Goal: Transaction & Acquisition: Download file/media

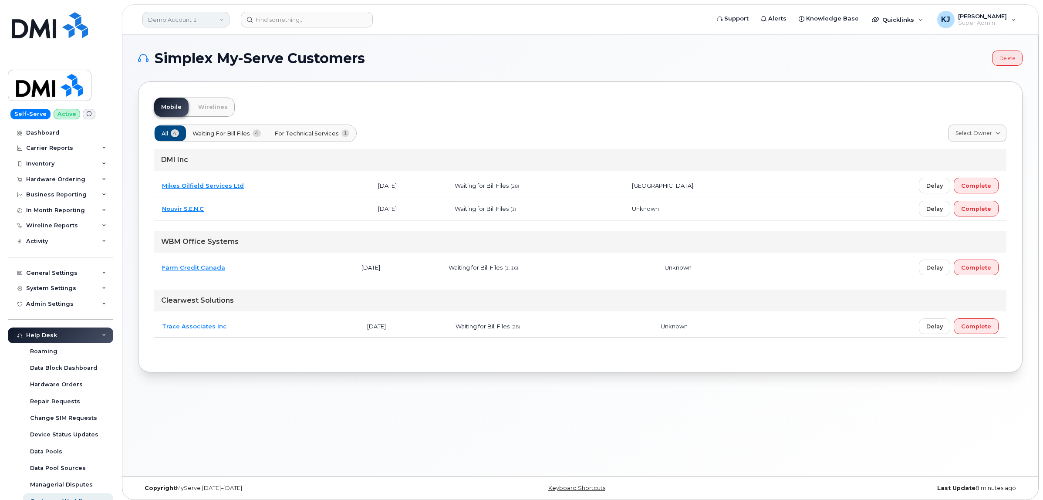
click at [212, 22] on link "Demo Account 1" at bounding box center [185, 20] width 87 height 16
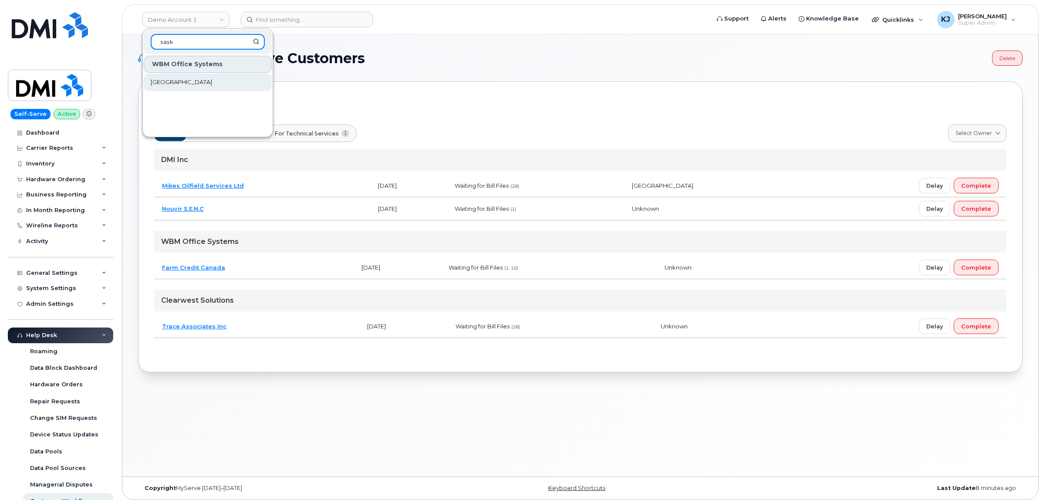
type input "sask"
click at [186, 79] on span "[GEOGRAPHIC_DATA]" at bounding box center [181, 82] width 61 height 9
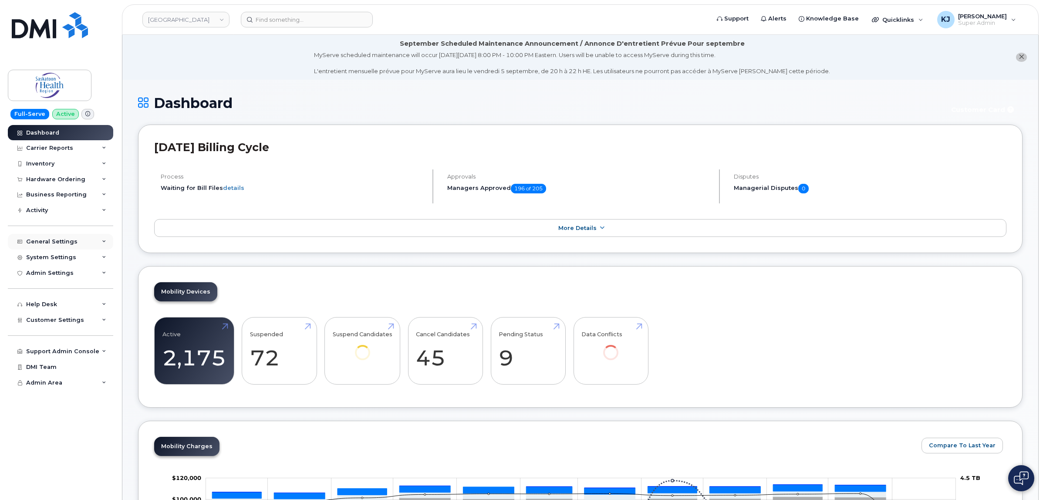
click at [69, 245] on div "General Settings" at bounding box center [51, 241] width 51 height 7
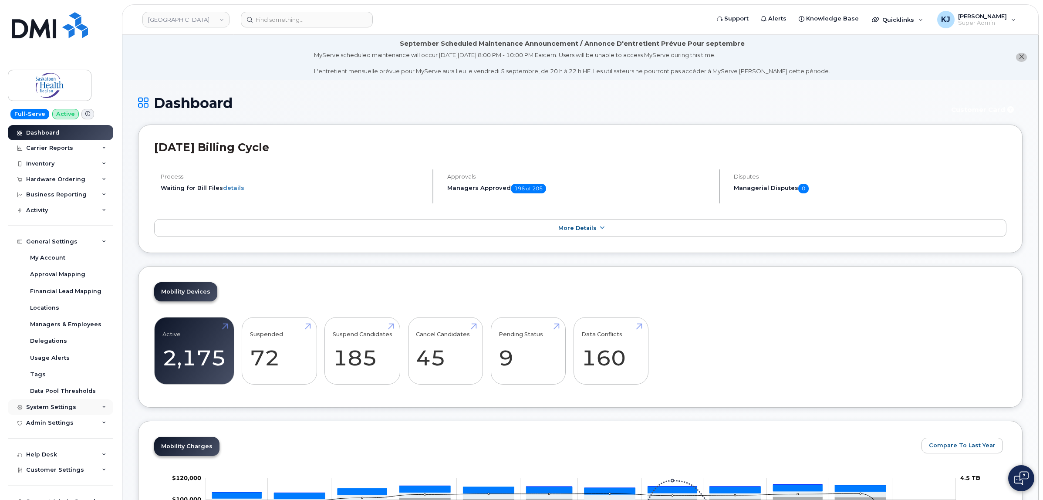
click at [75, 407] on div "System Settings" at bounding box center [60, 407] width 105 height 16
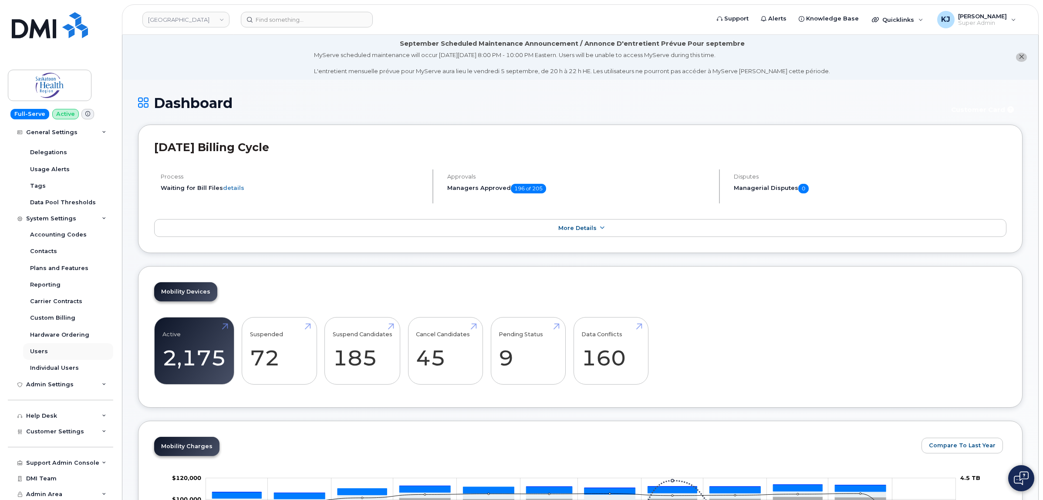
scroll to position [193, 0]
click at [68, 380] on div "Admin Settings" at bounding box center [49, 383] width 47 height 7
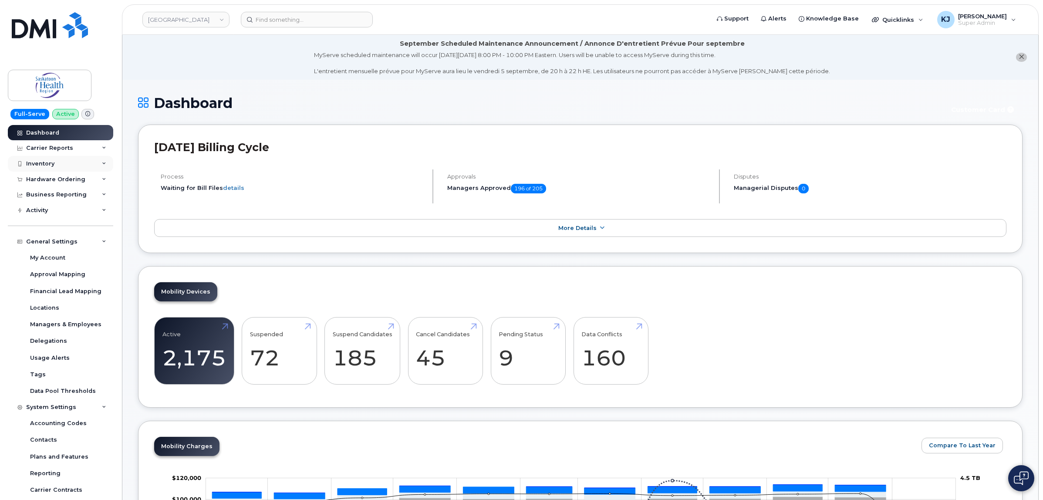
click at [88, 168] on div "Inventory" at bounding box center [60, 164] width 105 height 16
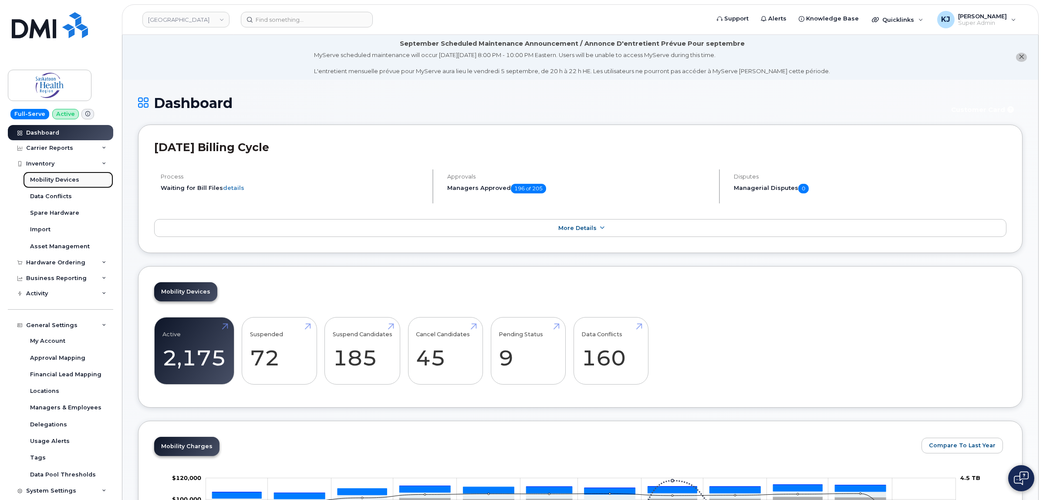
click at [75, 179] on div "Mobility Devices" at bounding box center [54, 180] width 49 height 8
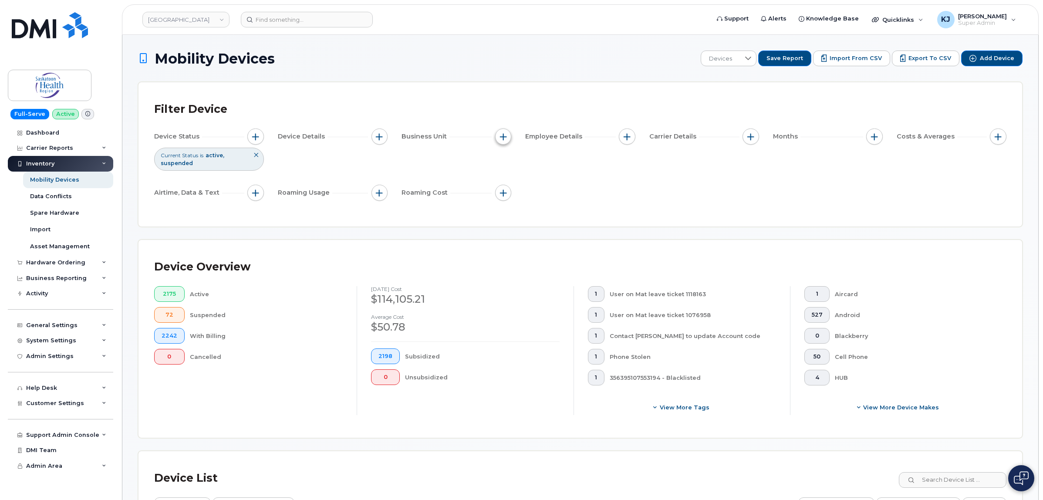
click at [505, 138] on span "button" at bounding box center [503, 136] width 7 height 7
click at [507, 190] on input "Cost Code" at bounding box center [505, 190] width 7 height 7
checkbox input "true"
click at [549, 226] on input "text" at bounding box center [561, 227] width 76 height 8
paste input "71510000131"
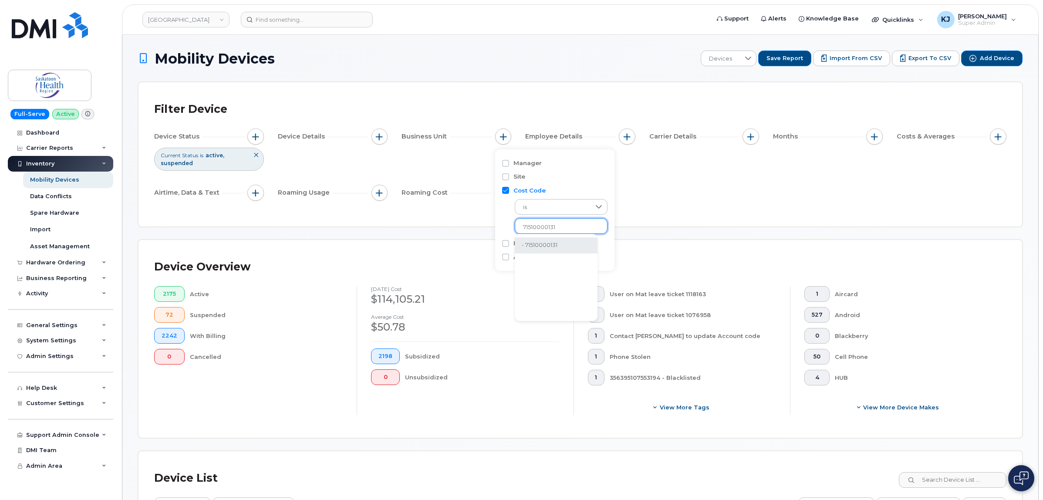
type input "71510000131"
click at [573, 247] on li "- 71510000131" at bounding box center [556, 245] width 83 height 16
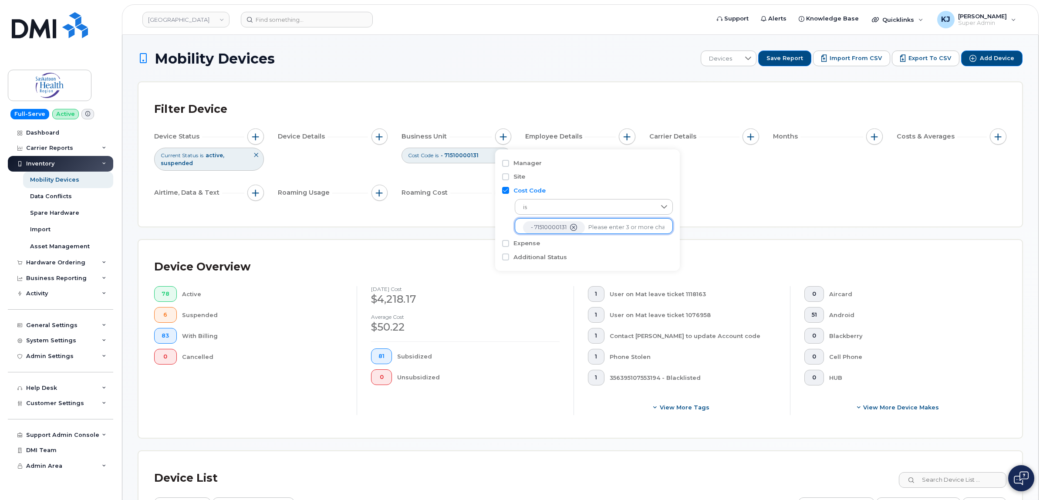
click at [573, 225] on icon "- 71510000131" at bounding box center [573, 227] width 7 height 7
click at [541, 229] on input "text" at bounding box center [561, 227] width 76 height 8
paste input "7700022000"
type input "7700022000"
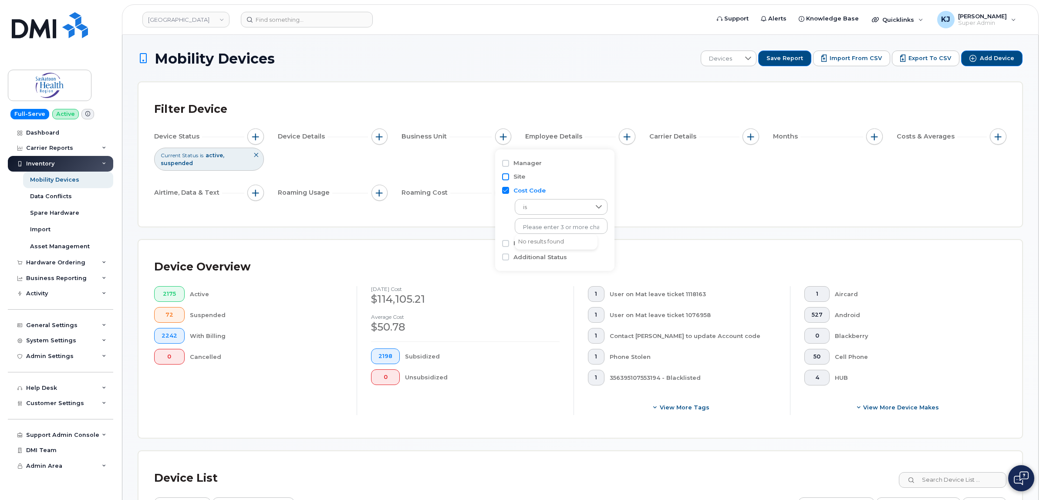
click at [507, 179] on input "Site" at bounding box center [505, 176] width 7 height 7
checkbox input "true"
click at [549, 215] on input "text" at bounding box center [561, 214] width 76 height 8
paste input "7700022000"
type input "7700022000"
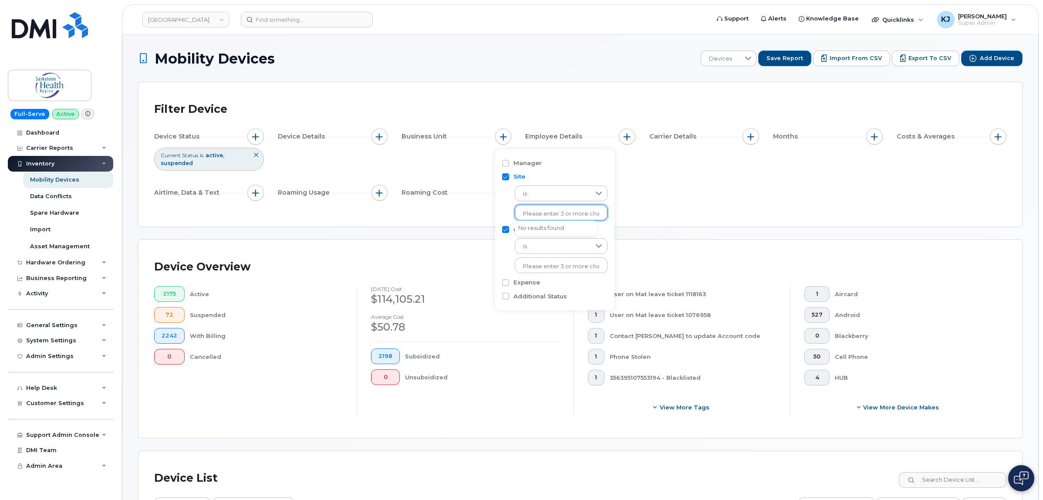
drag, startPoint x: 563, startPoint y: 209, endPoint x: 405, endPoint y: 217, distance: 157.4
click at [504, 174] on input "Site" at bounding box center [505, 176] width 7 height 7
checkbox input "false"
click at [507, 193] on input "Cost Code" at bounding box center [505, 190] width 7 height 7
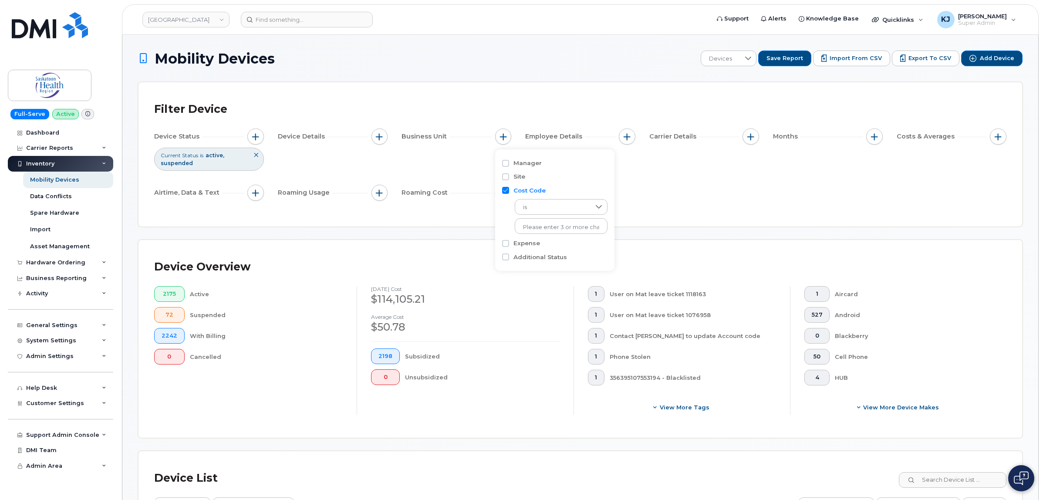
checkbox input "false"
click at [506, 202] on input "Expense" at bounding box center [505, 204] width 7 height 7
checkbox input "true"
click at [532, 240] on input "text" at bounding box center [561, 241] width 76 height 8
paste input "7700022000"
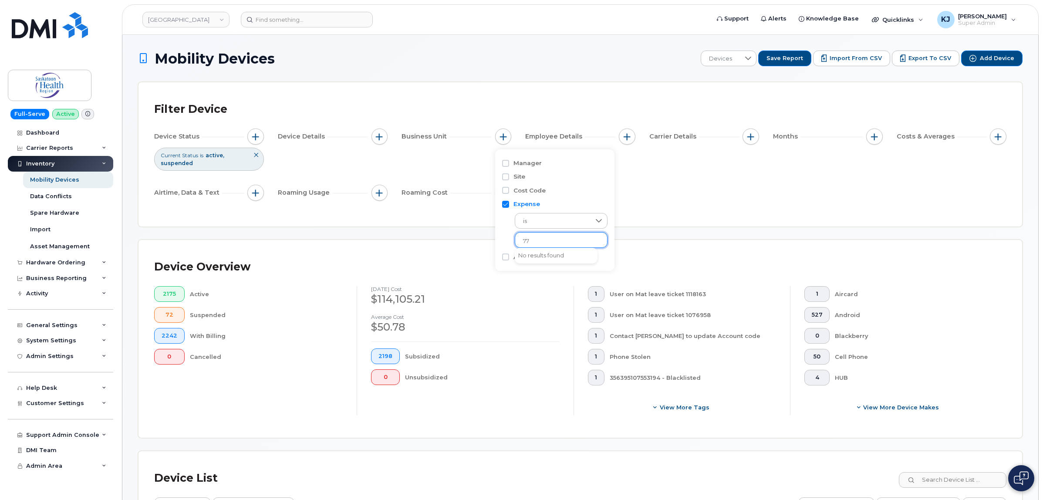
type input "7"
click at [500, 203] on div "Manager Site Cost Code Expense is No results found Additional Status" at bounding box center [554, 210] width 119 height 122
click at [503, 205] on input "Expense" at bounding box center [505, 204] width 7 height 7
checkbox input "false"
click at [504, 188] on input "Cost Code" at bounding box center [505, 190] width 7 height 7
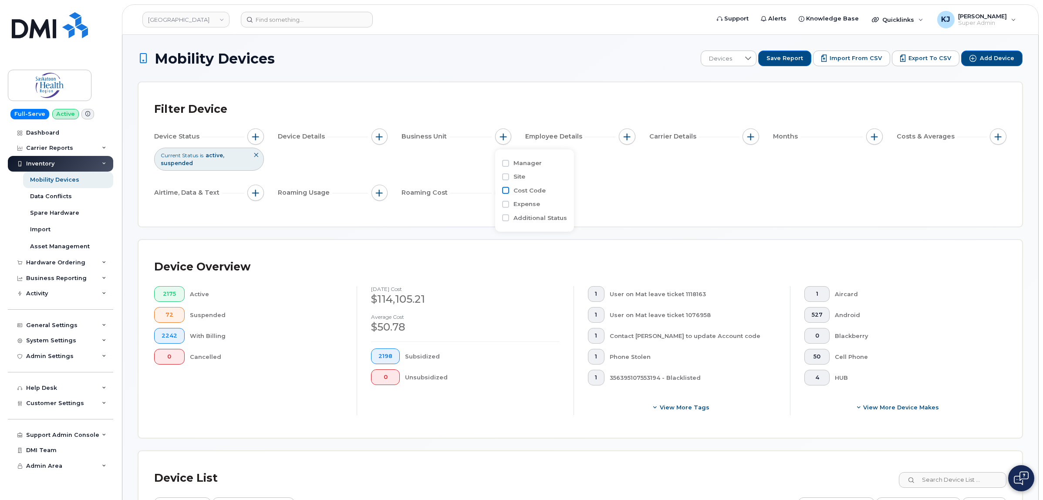
checkbox input "true"
click at [540, 225] on input "text" at bounding box center [561, 227] width 76 height 8
paste input "71510000131"
type input "71510000131"
click at [560, 244] on li "- 71510000131" at bounding box center [556, 245] width 83 height 16
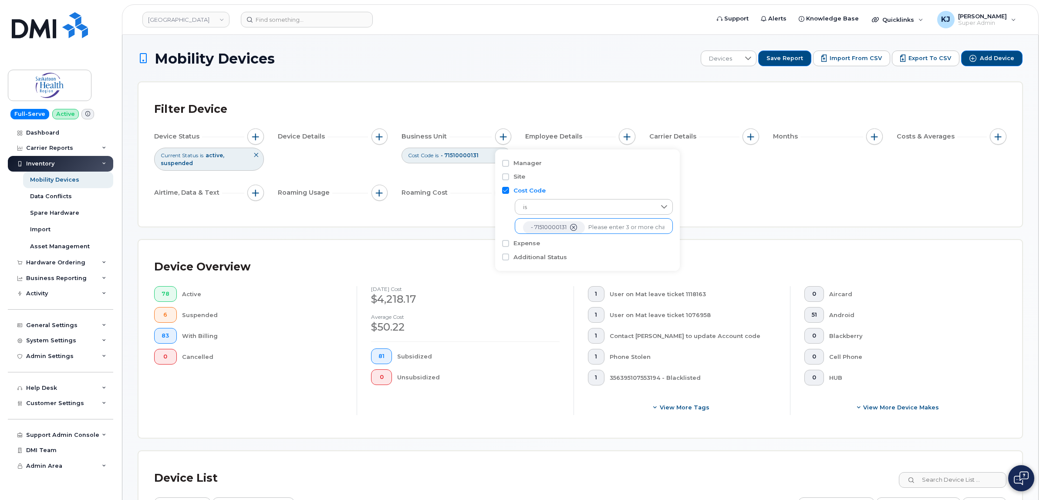
click at [617, 229] on input "text" at bounding box center [626, 227] width 76 height 8
paste input "71510000132"
type input "71510000132"
click at [589, 245] on li "- 71510000132" at bounding box center [589, 245] width 148 height 16
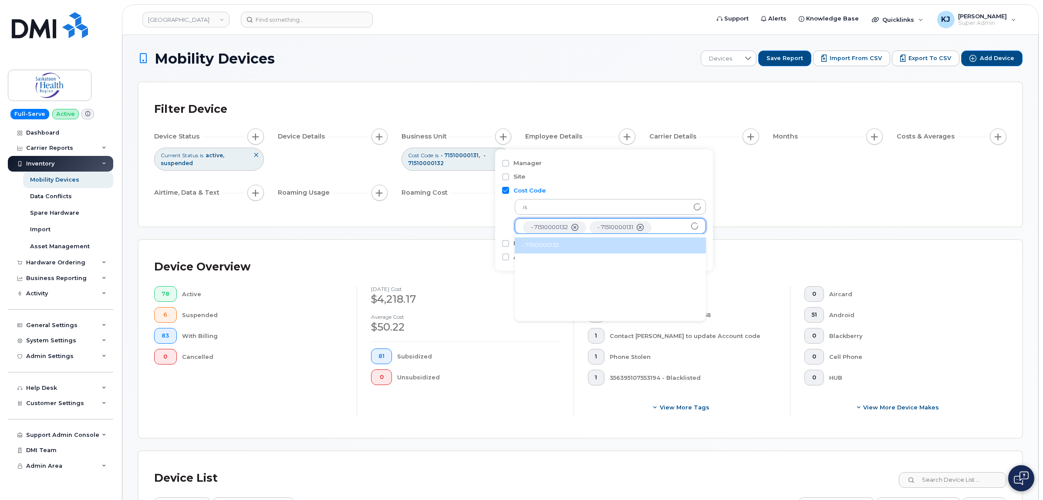
scroll to position [17, 0]
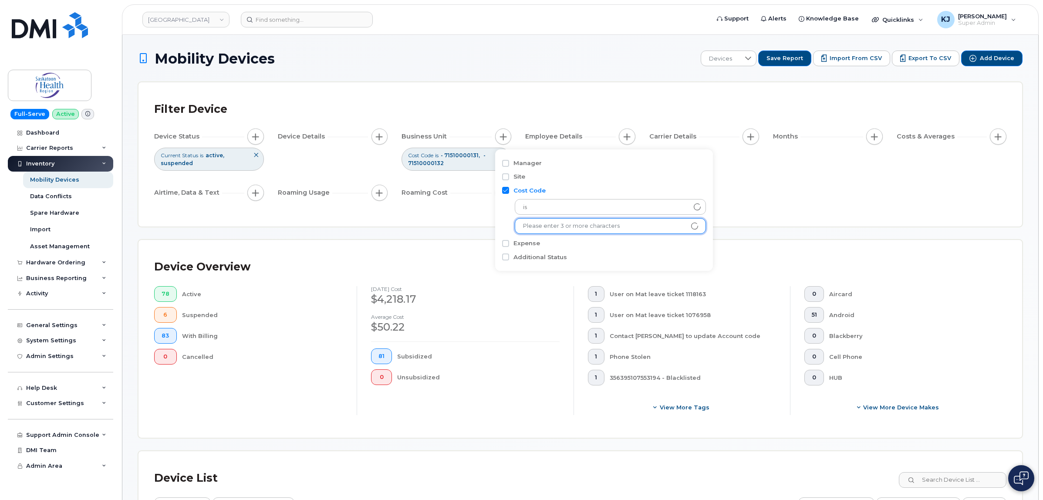
click at [569, 226] on input "text" at bounding box center [610, 226] width 175 height 8
paste input "71510000133"
type input "71510000133"
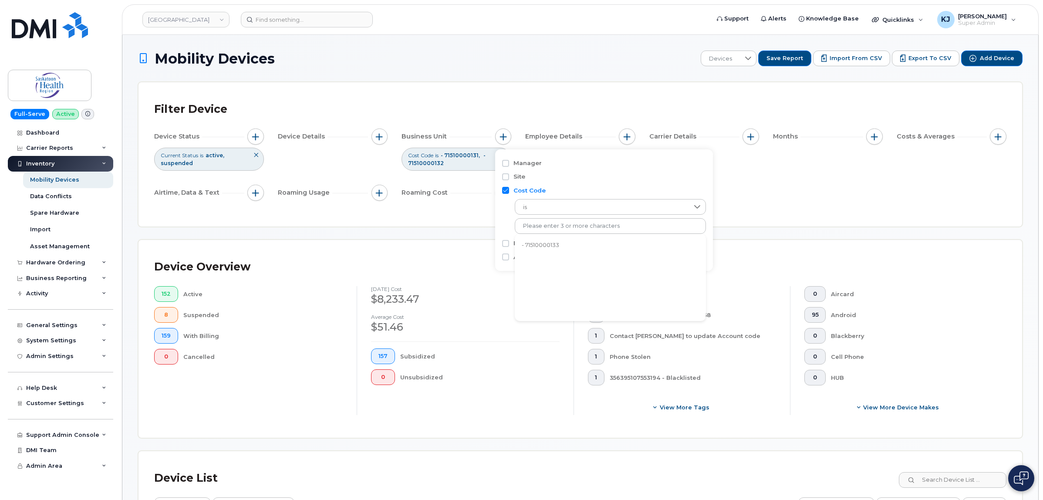
click at [568, 247] on li "- 71510000133" at bounding box center [610, 245] width 191 height 16
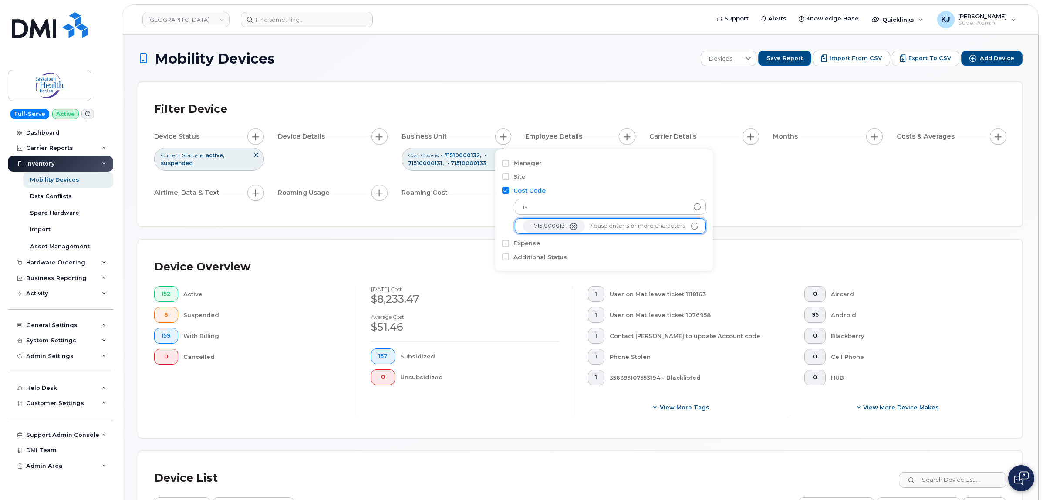
click at [769, 203] on div "Device Status Current Status is active suspended Device Details Business Unit C…" at bounding box center [580, 166] width 852 height 76
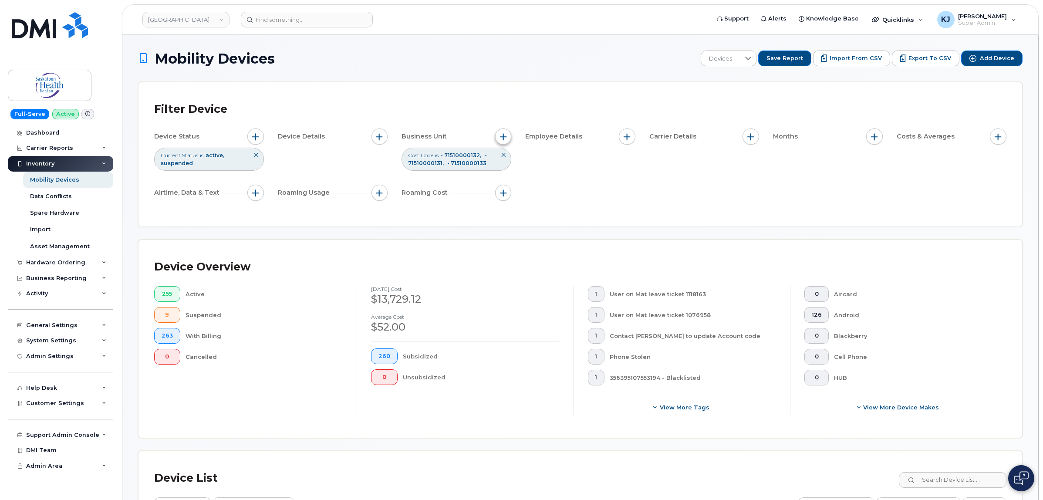
click at [501, 140] on span "button" at bounding box center [503, 136] width 7 height 7
click at [682, 227] on ul "- 71510000133 - 71510000132 - 71510000131" at bounding box center [610, 226] width 191 height 16
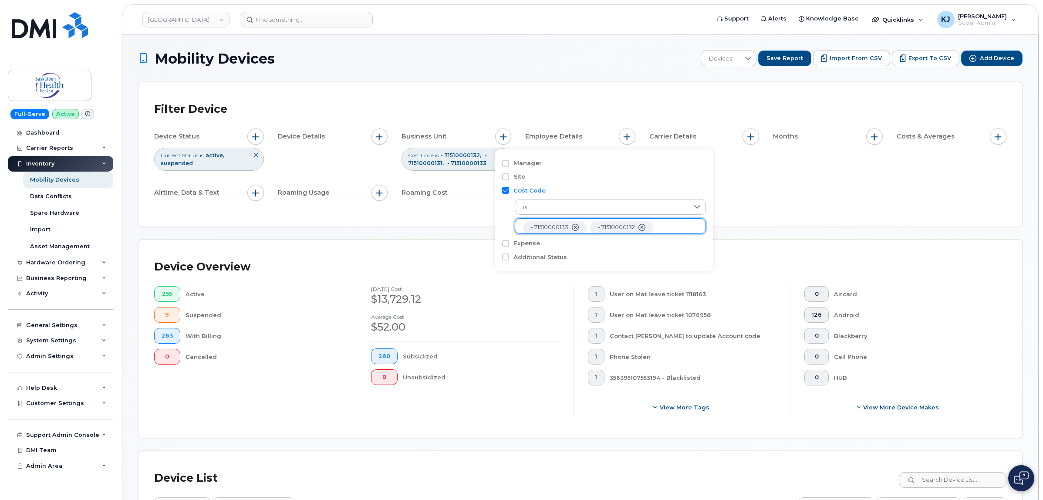
click at [679, 226] on ul "- 71510000133 - 71510000132 - 71510000131" at bounding box center [610, 226] width 191 height 16
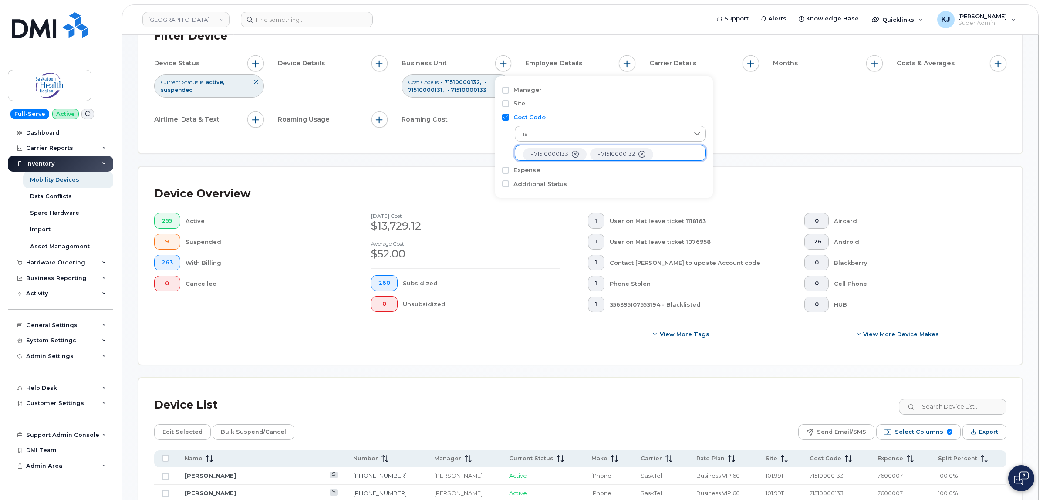
scroll to position [54, 0]
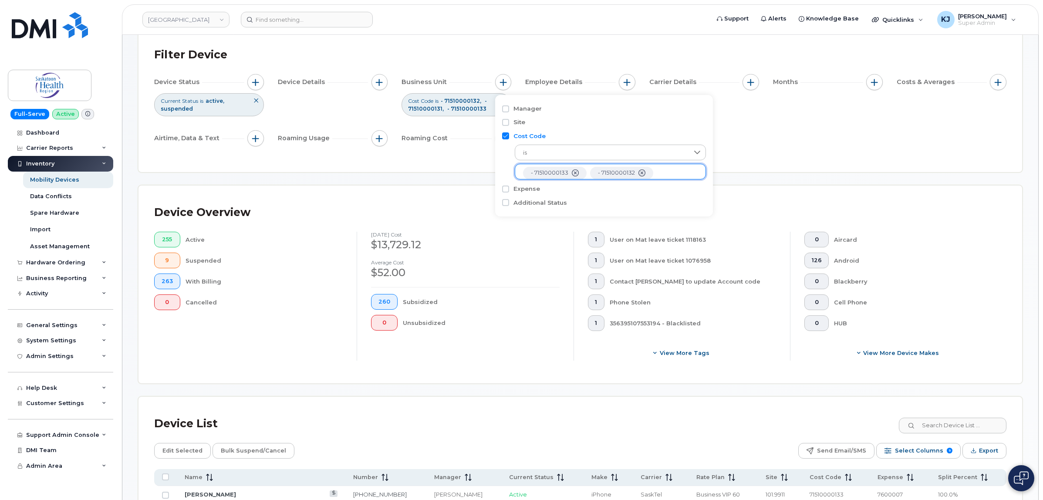
click at [670, 171] on ul "- 71510000133 - 71510000132 - 71510000131" at bounding box center [610, 172] width 191 height 16
click at [587, 166] on ul "- 71510000133 - 71510000132 - 71510000131" at bounding box center [610, 172] width 191 height 16
click at [518, 173] on ul "- 71510000133 - 71510000132 - 71510000131" at bounding box center [610, 172] width 191 height 16
click at [518, 172] on ul "- 71510000133 - 71510000132 - 71510000131" at bounding box center [610, 172] width 191 height 16
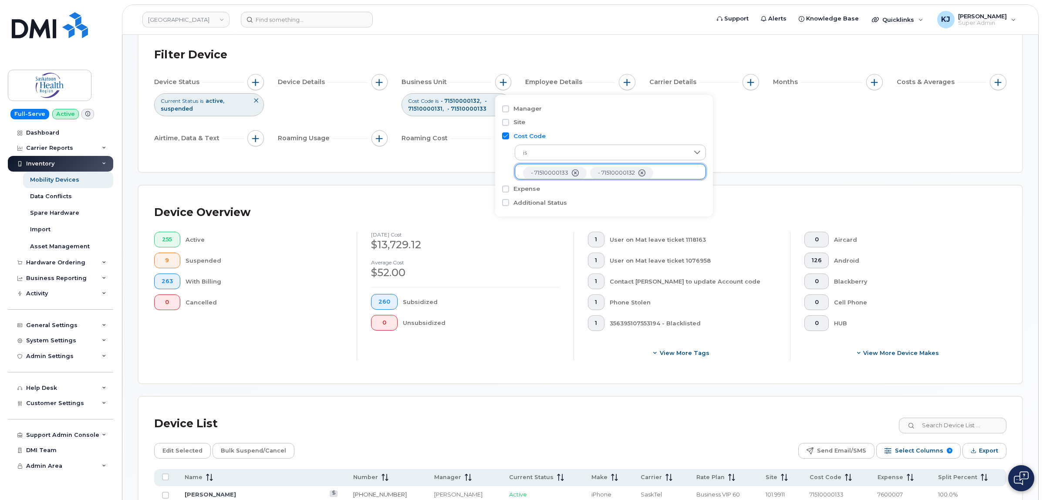
click at [664, 179] on ul "- 71510000133 - 71510000132 - 71510000131" at bounding box center [610, 172] width 191 height 16
click at [665, 175] on ul "- 71510000133 - 71510000132 - 71510000131" at bounding box center [610, 172] width 191 height 16
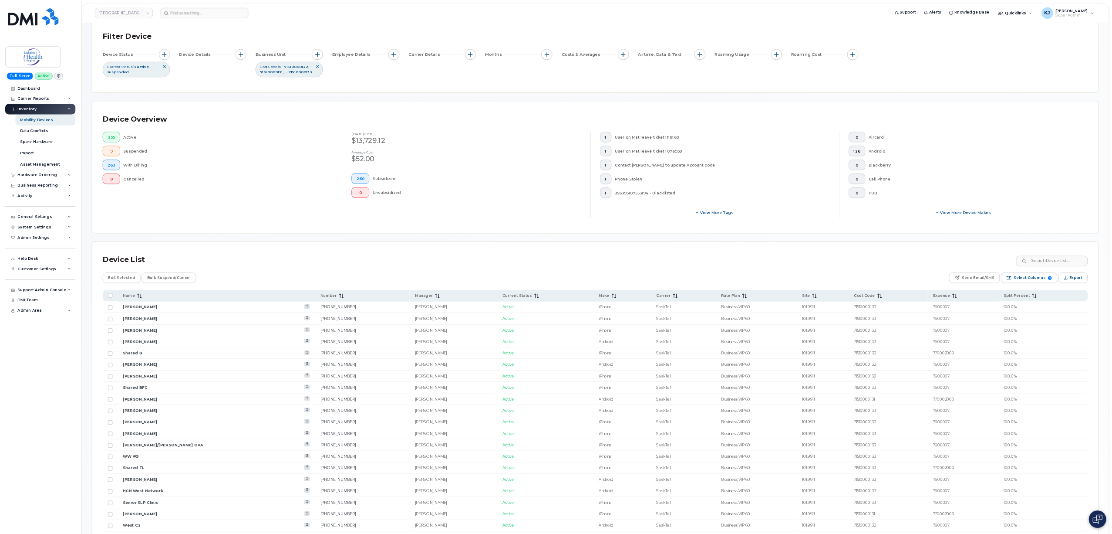
scroll to position [55, 0]
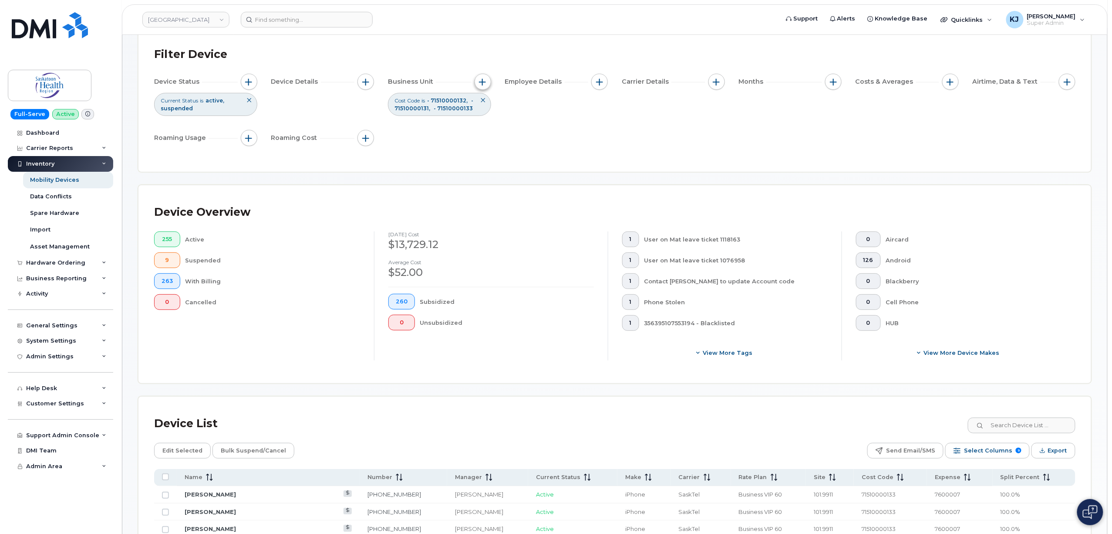
click at [480, 79] on span "button" at bounding box center [483, 81] width 7 height 7
click at [620, 171] on icon "- 71510000132" at bounding box center [621, 172] width 7 height 7
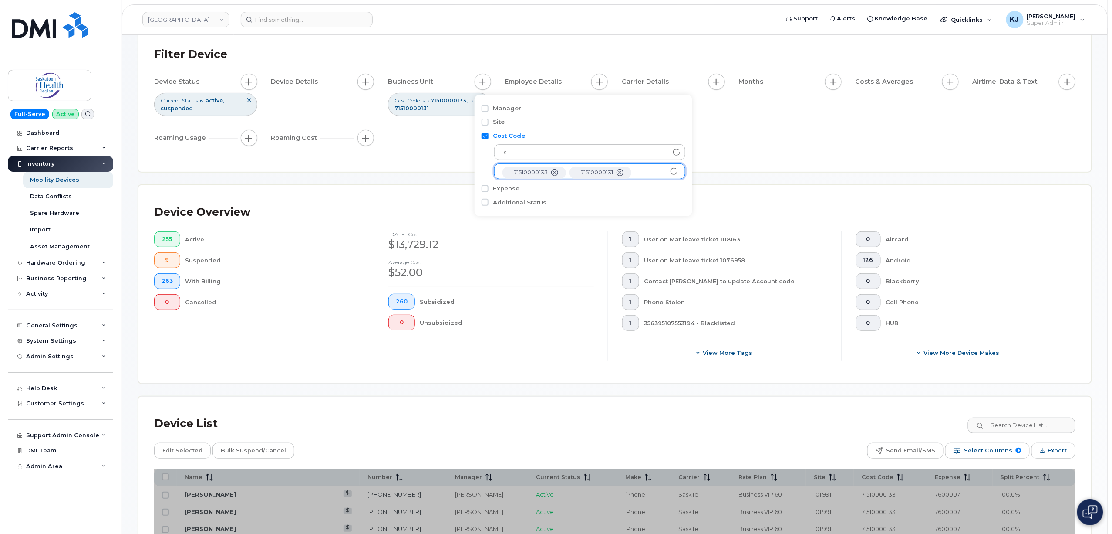
scroll to position [18, 0]
paste input "71510000134"
type input "71510000134"
click at [569, 189] on li "- 71510000134" at bounding box center [589, 190] width 191 height 16
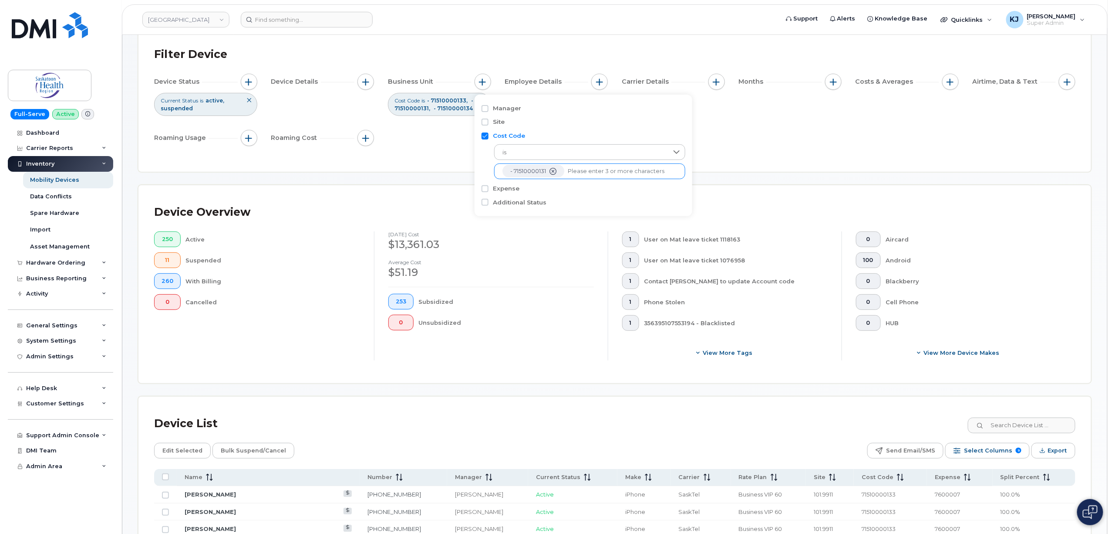
click at [577, 173] on input "text" at bounding box center [622, 171] width 109 height 8
paste input "71510000133"
type input "71510000133"
click at [577, 192] on li "- 71510000133" at bounding box center [589, 190] width 191 height 16
click at [638, 175] on li at bounding box center [622, 171] width 109 height 13
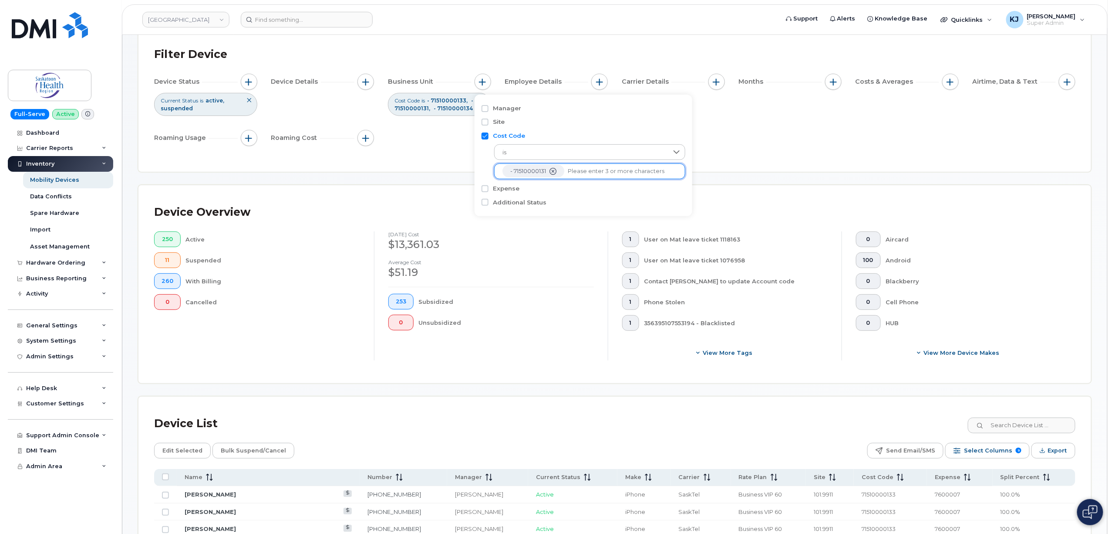
click at [632, 172] on input "text" at bounding box center [622, 171] width 109 height 8
paste input "71510000134"
type input "71510000134"
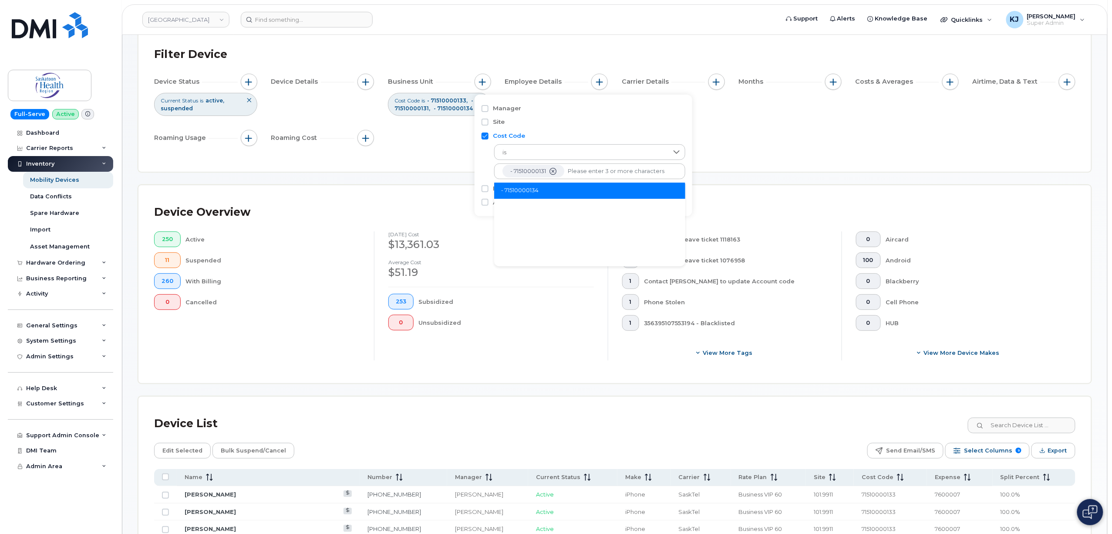
click at [615, 193] on li "- 71510000134" at bounding box center [589, 190] width 191 height 16
click at [631, 173] on input "text" at bounding box center [622, 171] width 109 height 8
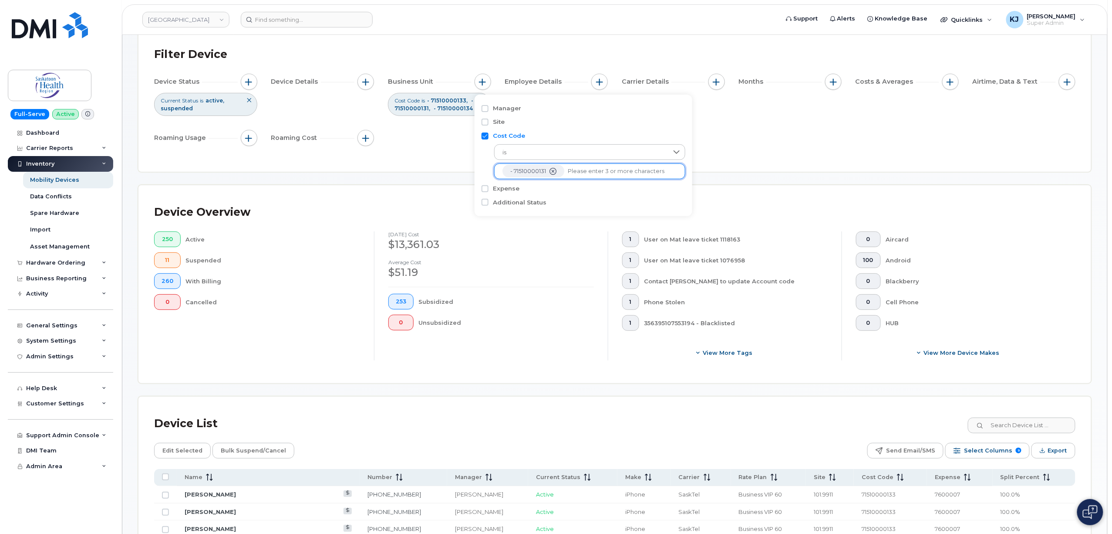
paste input "71510000130"
type input "71510000130"
click at [582, 189] on li "- 71510000130" at bounding box center [589, 190] width 191 height 16
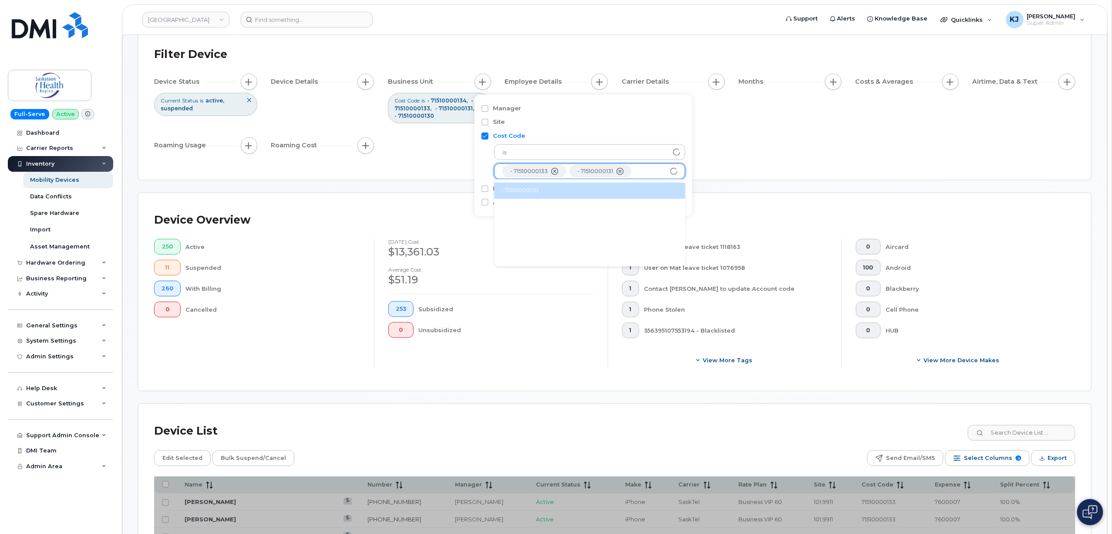
scroll to position [34, 0]
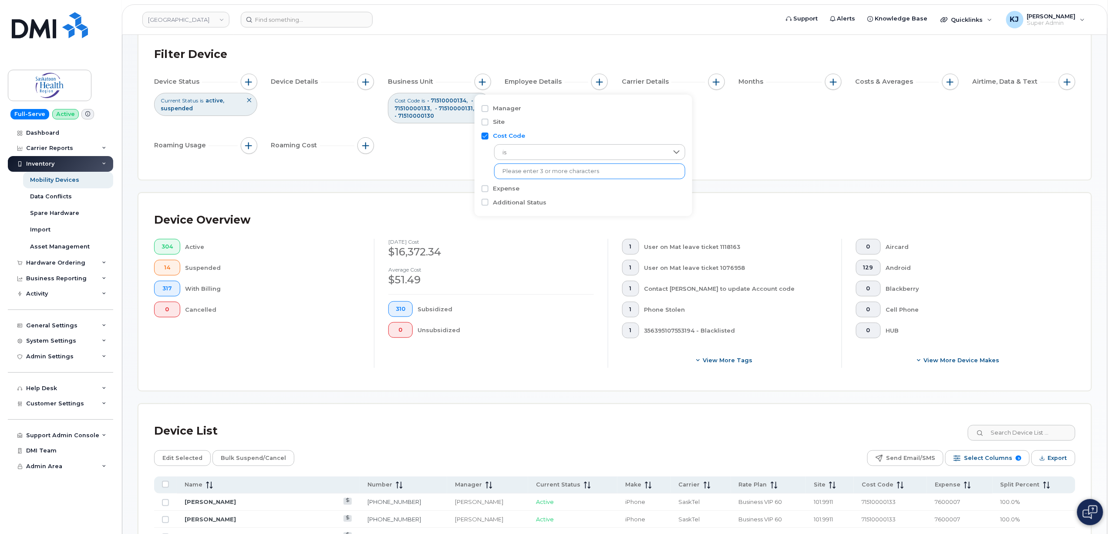
click at [547, 178] on ul "- 71510000130 - 71510000134 - 71510000133 - 71510000131" at bounding box center [589, 171] width 191 height 16
click at [554, 172] on input "text" at bounding box center [590, 171] width 175 height 8
paste input "71510000230"
type input "71510000230"
drag, startPoint x: 563, startPoint y: 192, endPoint x: 544, endPoint y: 196, distance: 19.0
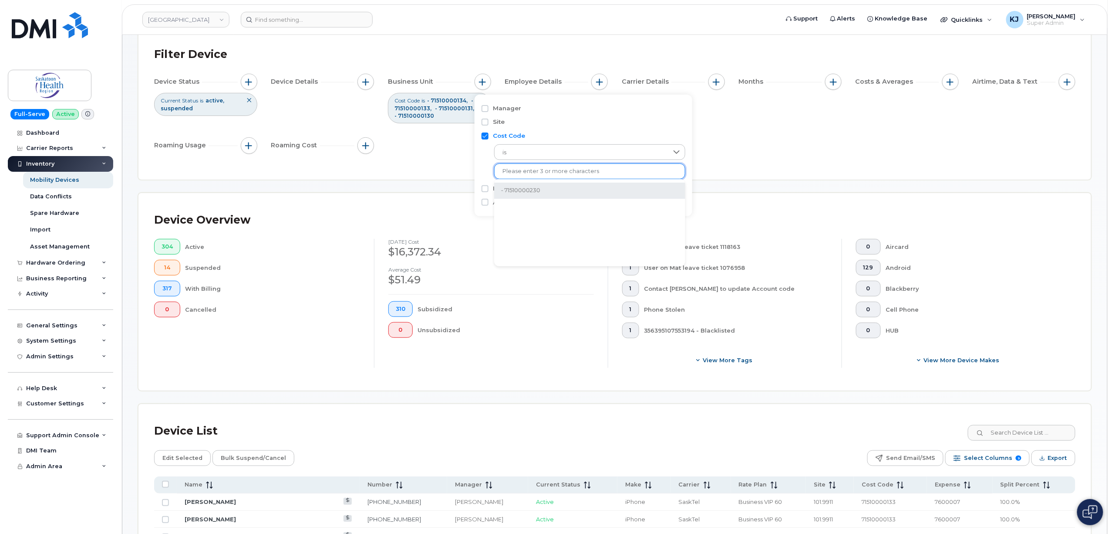
click at [564, 192] on li "- 71510000230" at bounding box center [589, 190] width 191 height 16
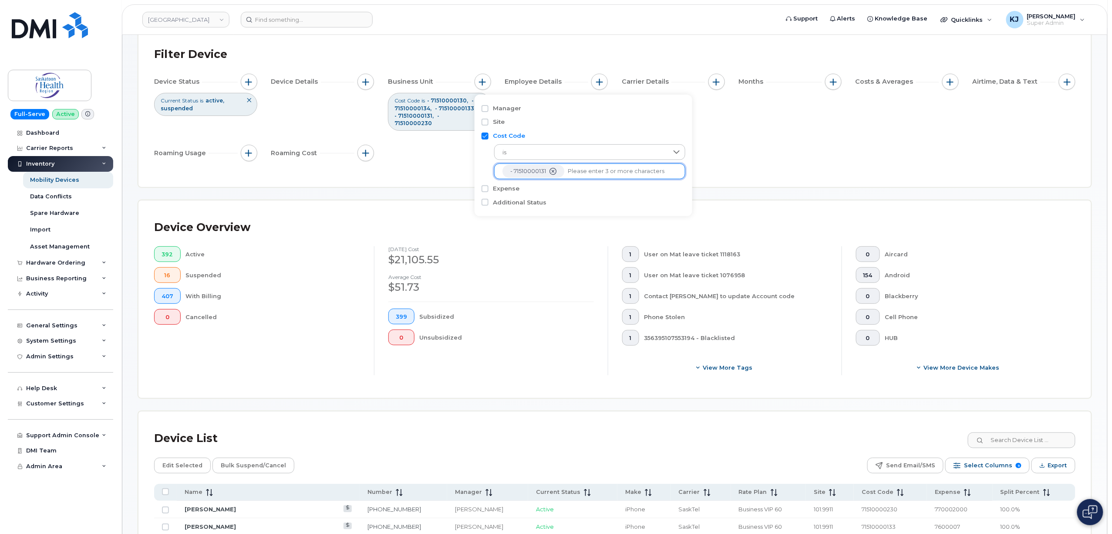
click at [600, 176] on li at bounding box center [622, 171] width 109 height 13
click at [608, 178] on ul "- 71510000230 - 71510000130 - 71510000134 - 71510000133 - 71510000131" at bounding box center [589, 171] width 191 height 16
click at [611, 175] on li at bounding box center [622, 171] width 109 height 13
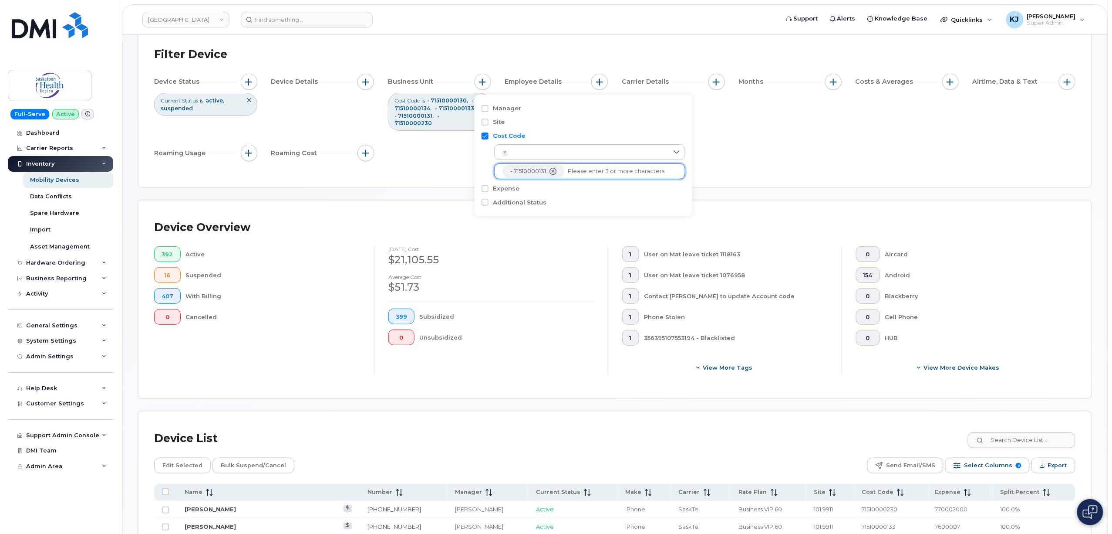
click at [611, 175] on li at bounding box center [622, 171] width 109 height 13
click at [613, 174] on input "text" at bounding box center [622, 171] width 109 height 8
paste input "71510000231"
click at [615, 175] on li at bounding box center [622, 171] width 109 height 13
paste input "71510000231"
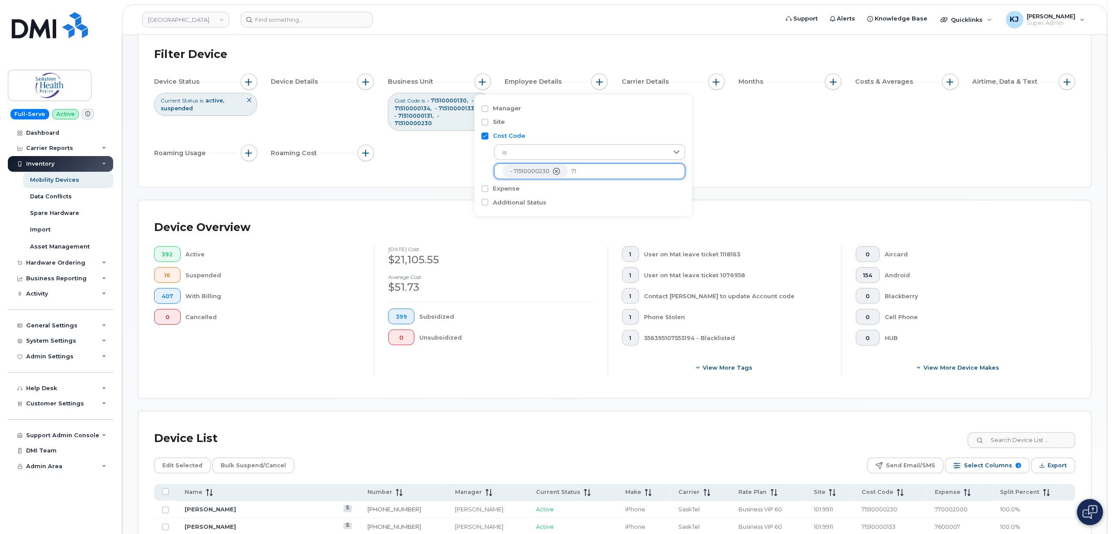
type input "7"
paste input "71510000231"
type input "71510000231"
click at [607, 191] on li "- 71510000231" at bounding box center [589, 190] width 191 height 16
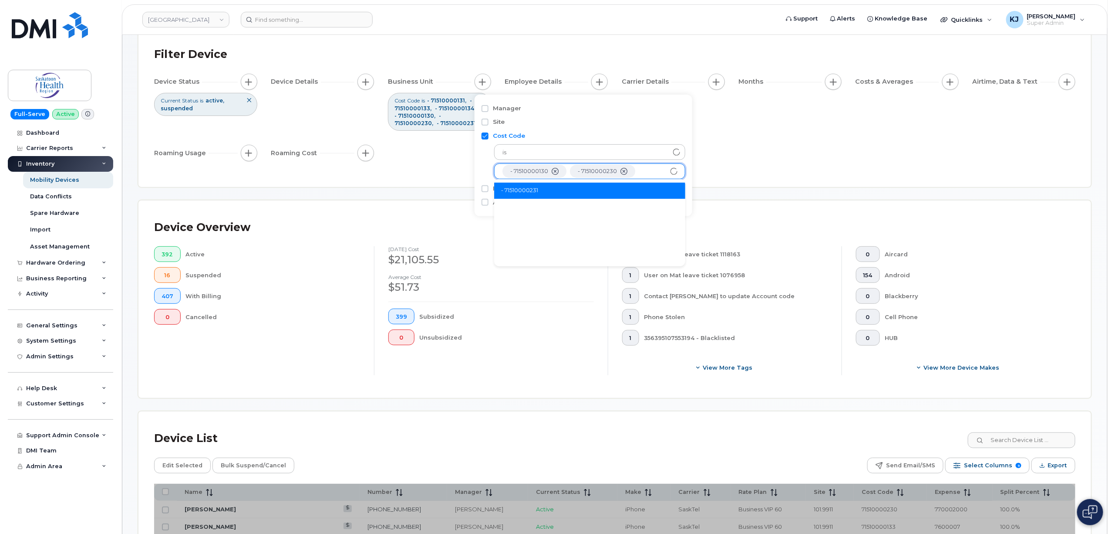
scroll to position [50, 0]
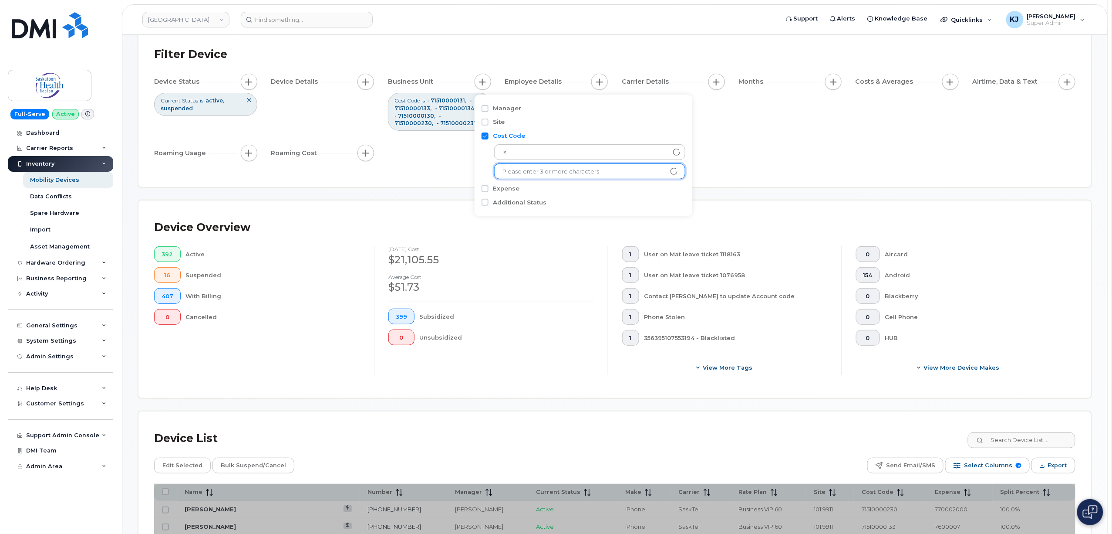
click at [812, 136] on div "Device Status Current Status is active suspended Device Details Business Unit C…" at bounding box center [615, 119] width 922 height 91
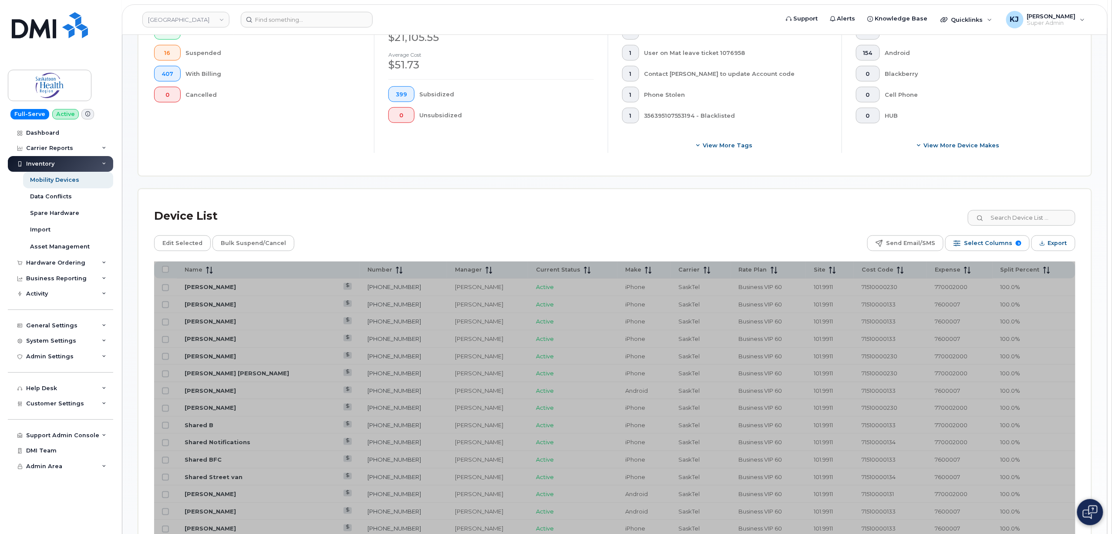
scroll to position [345, 0]
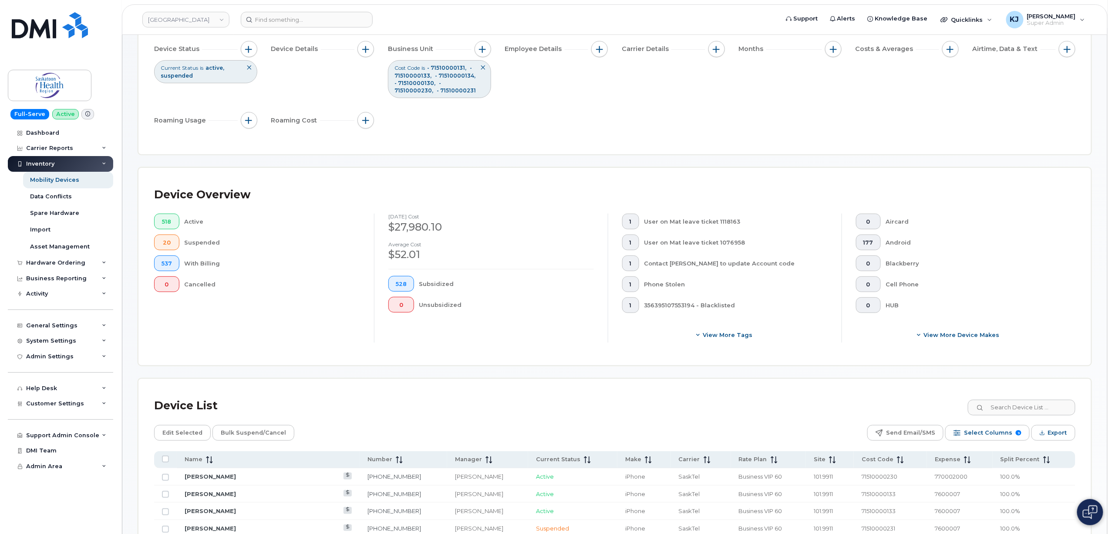
scroll to position [174, 0]
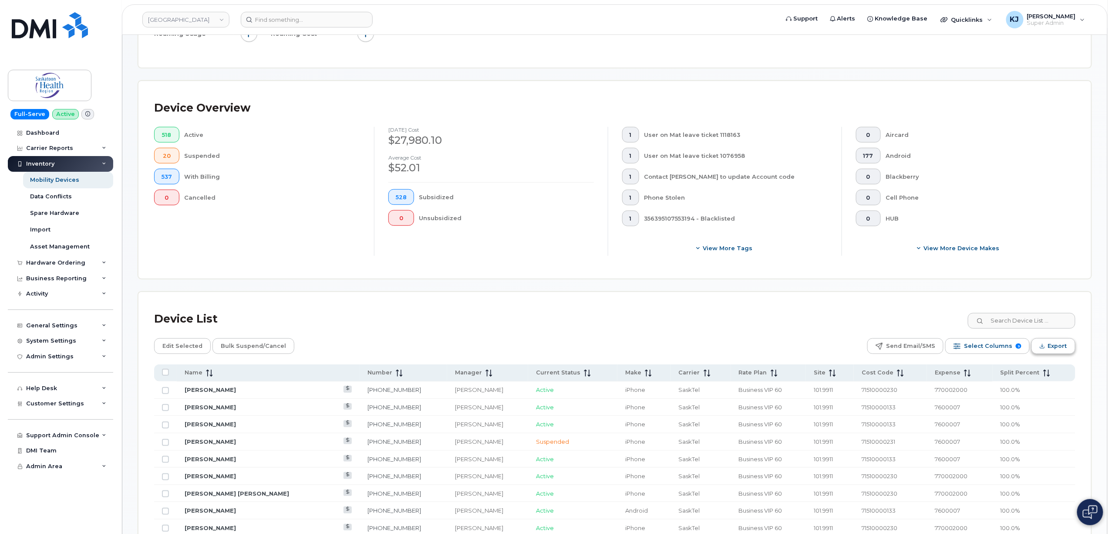
click at [1043, 345] on span "Export" at bounding box center [1057, 345] width 19 height 13
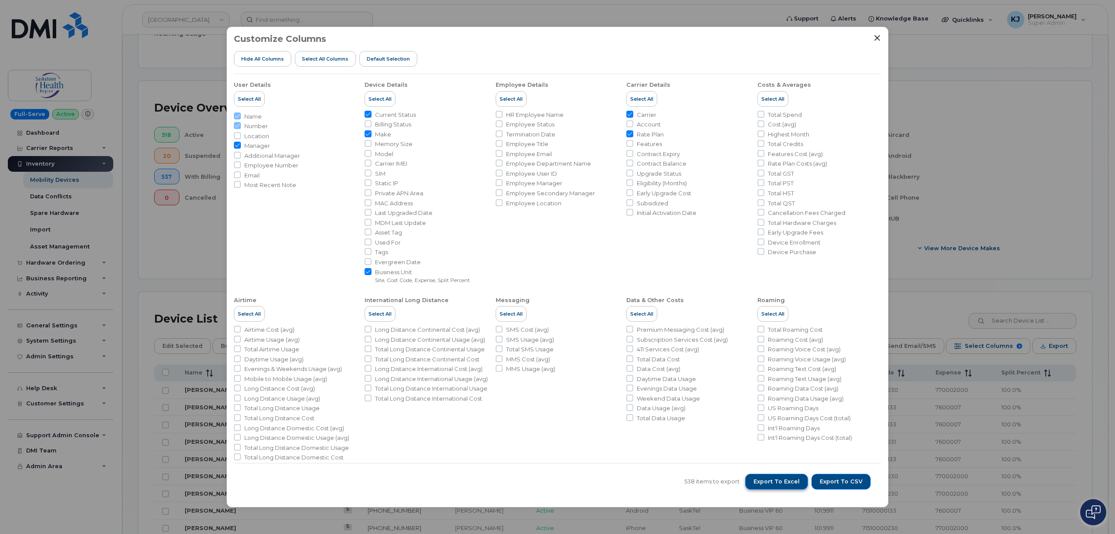
click at [788, 483] on span "Export to Excel" at bounding box center [776, 481] width 46 height 8
click at [880, 44] on div "Customize Columns Hide All Columns Select all Columns Default Selection" at bounding box center [557, 54] width 647 height 40
click at [878, 37] on icon "Close" at bounding box center [877, 37] width 7 height 7
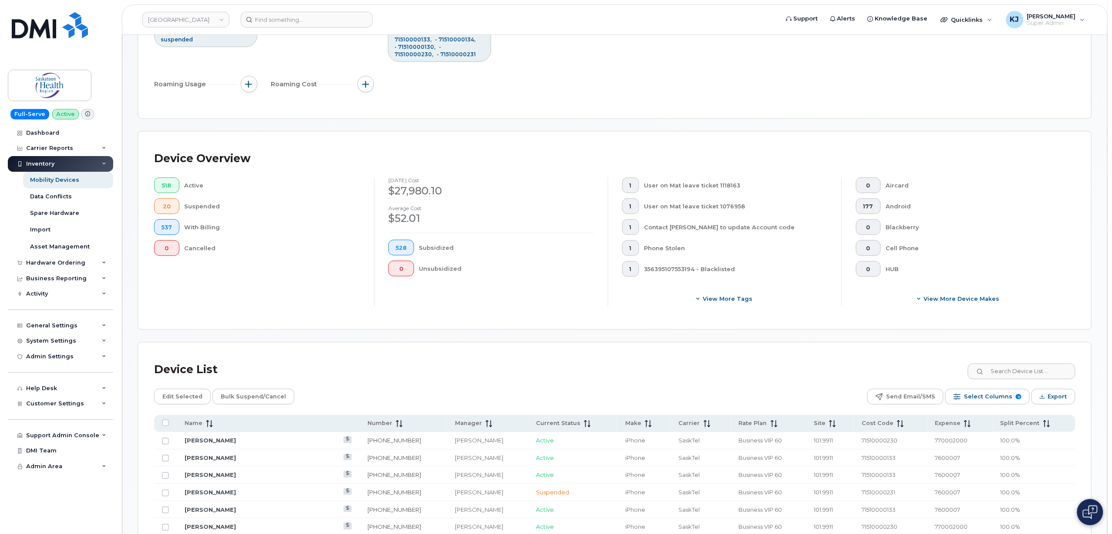
scroll to position [0, 0]
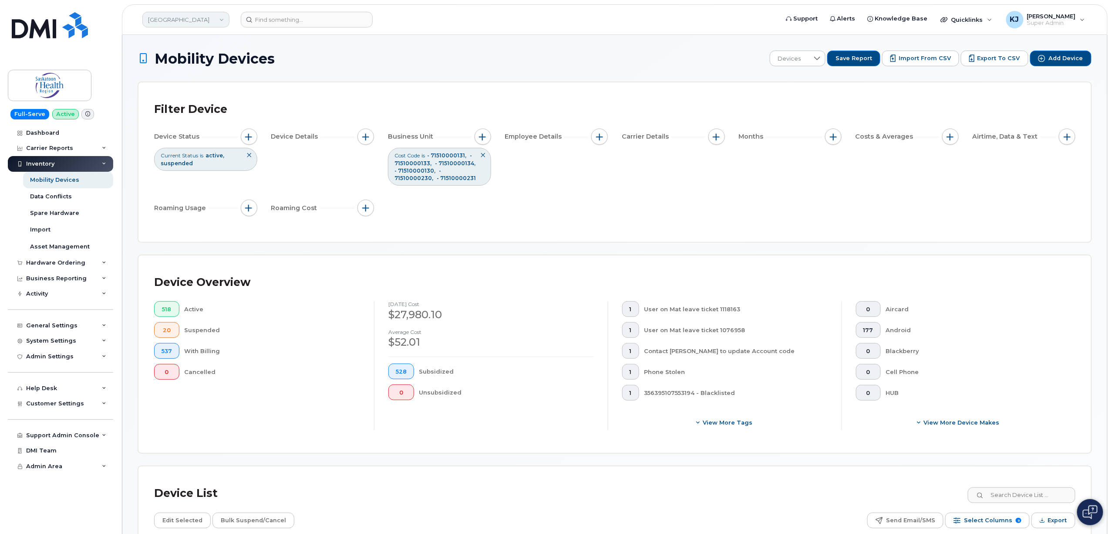
click at [176, 12] on link "[GEOGRAPHIC_DATA]" at bounding box center [185, 20] width 87 height 16
type input "[PERSON_NAME] cor"
